Goal: Information Seeking & Learning: Learn about a topic

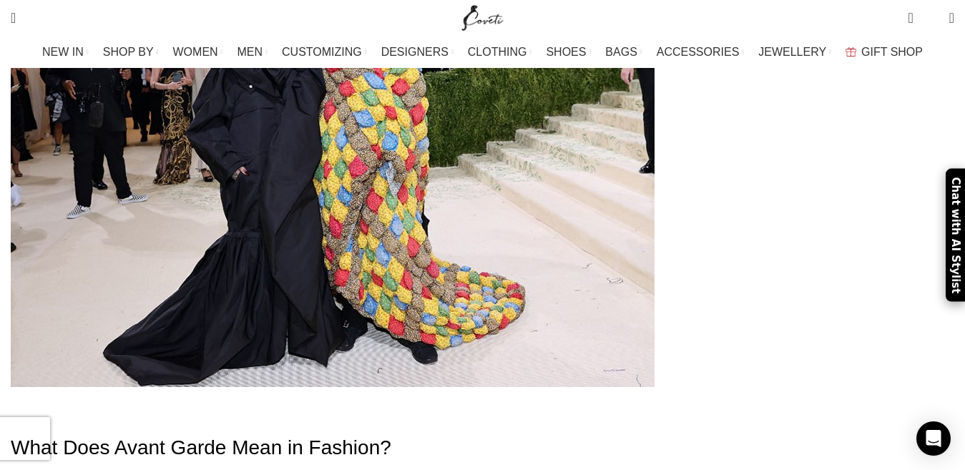
scroll to position [601, 0]
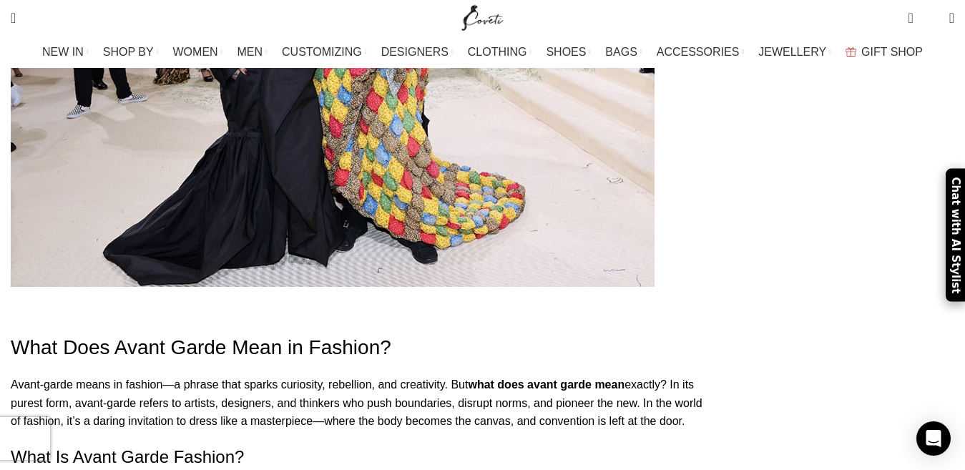
click at [478, 378] on strong "what does avant garde mean" at bounding box center [546, 384] width 157 height 12
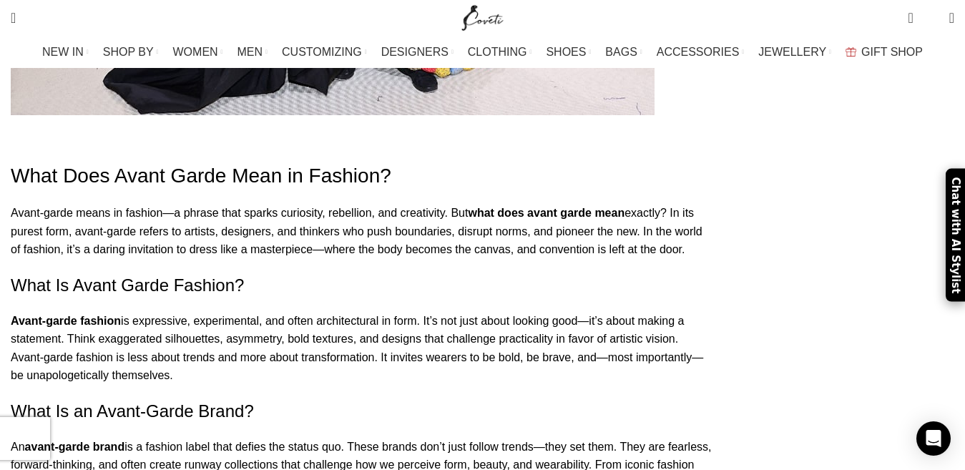
scroll to position [801, 0]
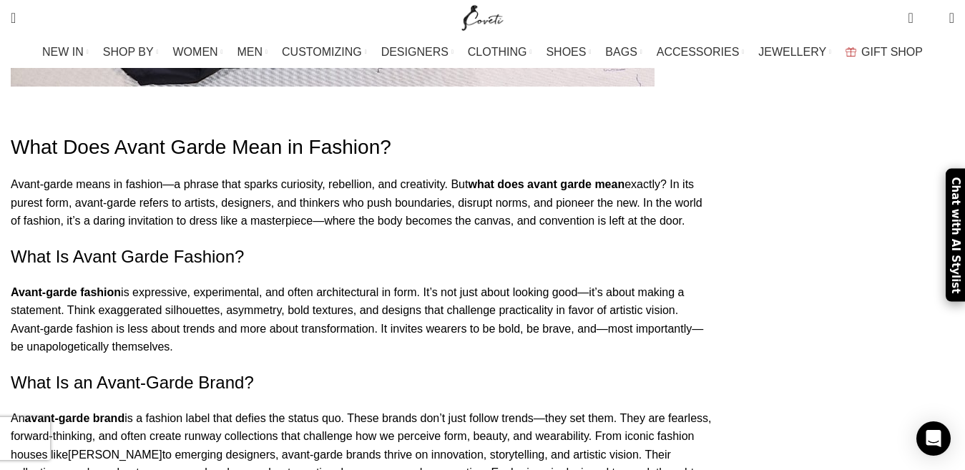
click at [501, 283] on p "Avant-garde fashion is expressive, experimental, and often architectural in for…" at bounding box center [362, 319] width 702 height 73
click at [483, 283] on p "Avant-garde fashion is expressive, experimental, and often architectural in for…" at bounding box center [362, 319] width 702 height 73
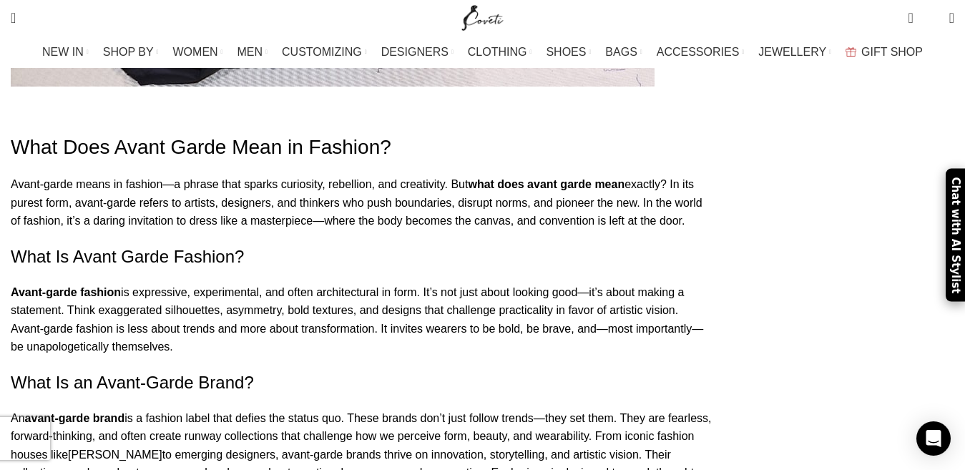
click at [513, 370] on h2 "What Is an Avant-Garde Brand?" at bounding box center [362, 382] width 702 height 24
click at [510, 283] on p "Avant-garde fashion is expressive, experimental, and often architectural in for…" at bounding box center [362, 319] width 702 height 73
click at [538, 370] on h2 "What Is an Avant-Garde Brand?" at bounding box center [362, 382] width 702 height 24
click at [578, 283] on p "Avant-garde fashion is expressive, experimental, and often architectural in for…" at bounding box center [362, 319] width 702 height 73
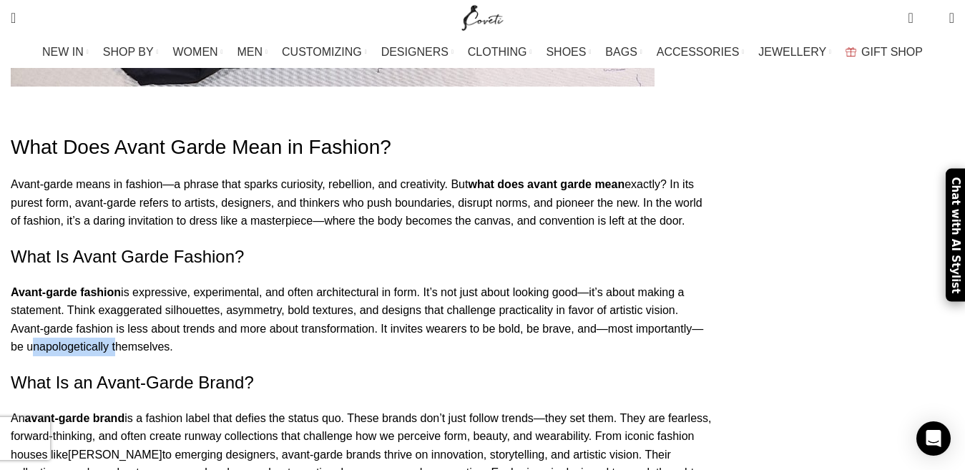
click at [579, 283] on p "Avant-garde fashion is expressive, experimental, and often architectural in for…" at bounding box center [362, 319] width 702 height 73
click at [634, 370] on h2 "What Is an Avant-Garde Brand?" at bounding box center [362, 382] width 702 height 24
drag, startPoint x: 687, startPoint y: 252, endPoint x: 568, endPoint y: 262, distance: 119.9
click at [569, 283] on p "Avant-garde fashion is expressive, experimental, and often architectural in for…" at bounding box center [362, 319] width 702 height 73
click at [567, 370] on h2 "What Is an Avant-Garde Brand?" at bounding box center [362, 382] width 702 height 24
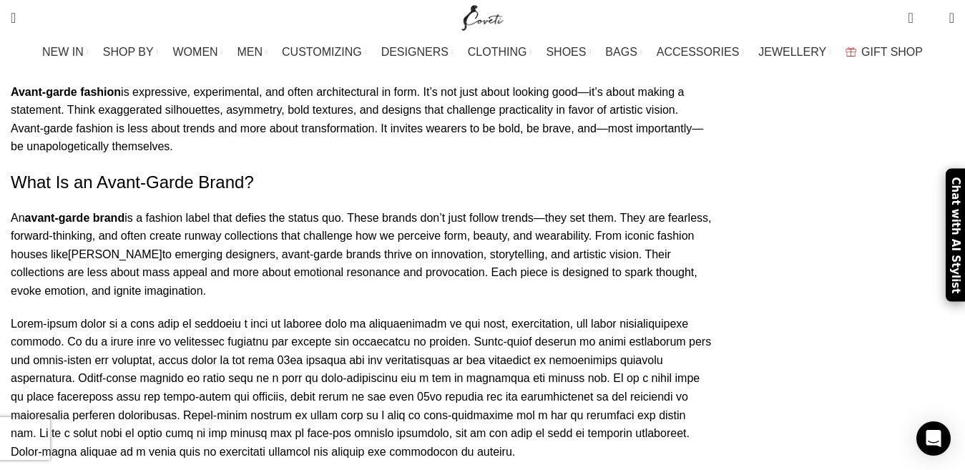
scroll to position [1030, 0]
